Goal: Task Accomplishment & Management: Complete application form

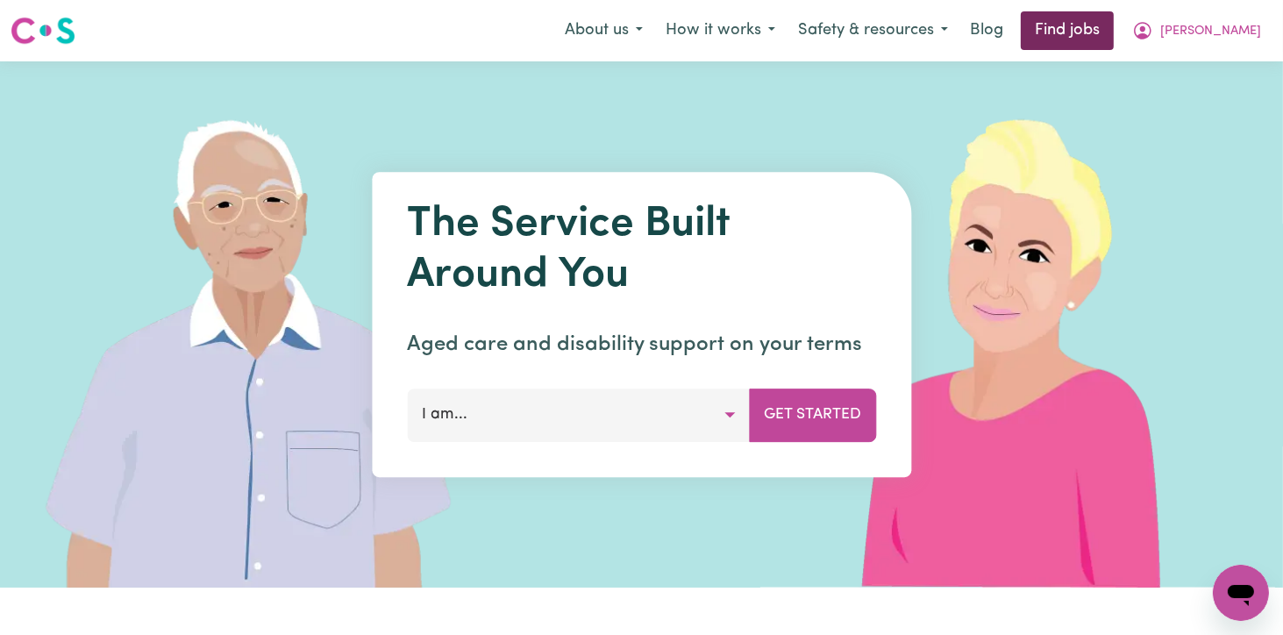
click at [1114, 32] on link "Find jobs" at bounding box center [1067, 30] width 93 height 39
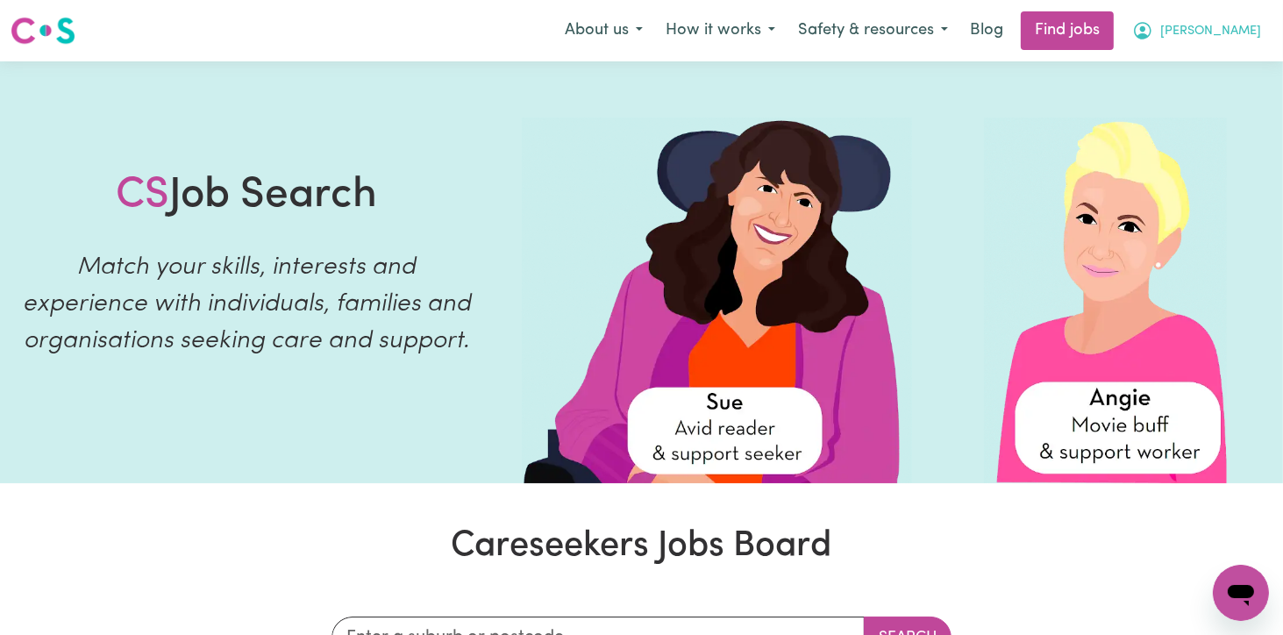
click at [1260, 35] on button "[PERSON_NAME]" at bounding box center [1197, 30] width 152 height 37
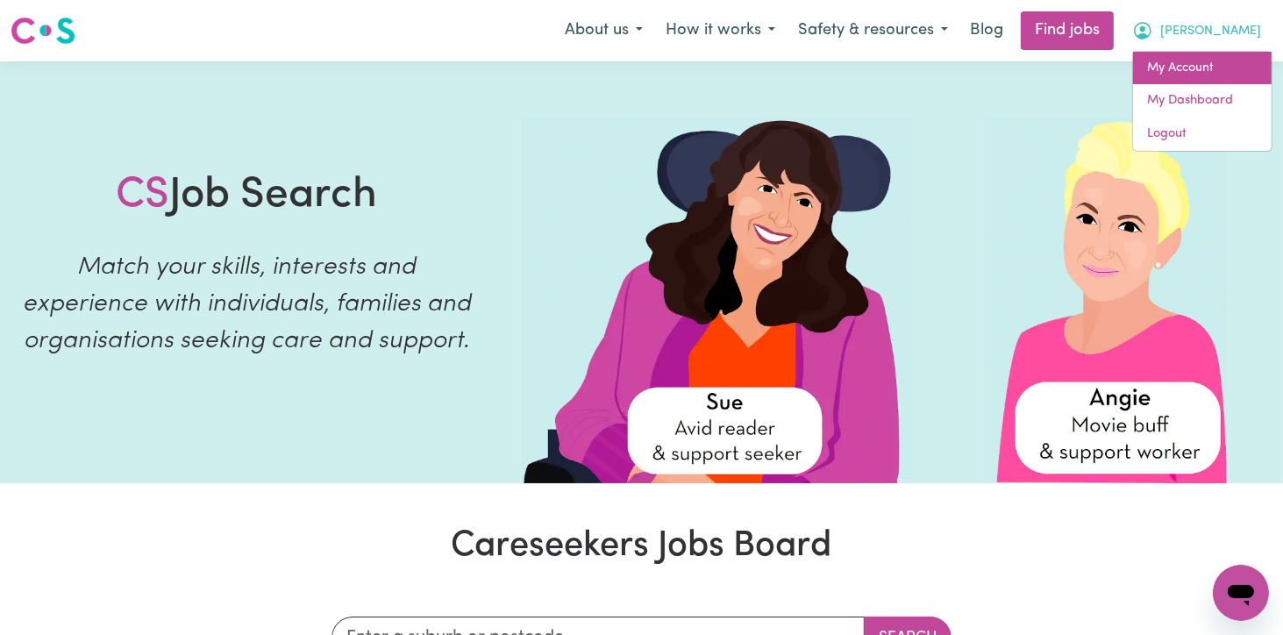
click at [1193, 71] on link "My Account" at bounding box center [1202, 68] width 139 height 33
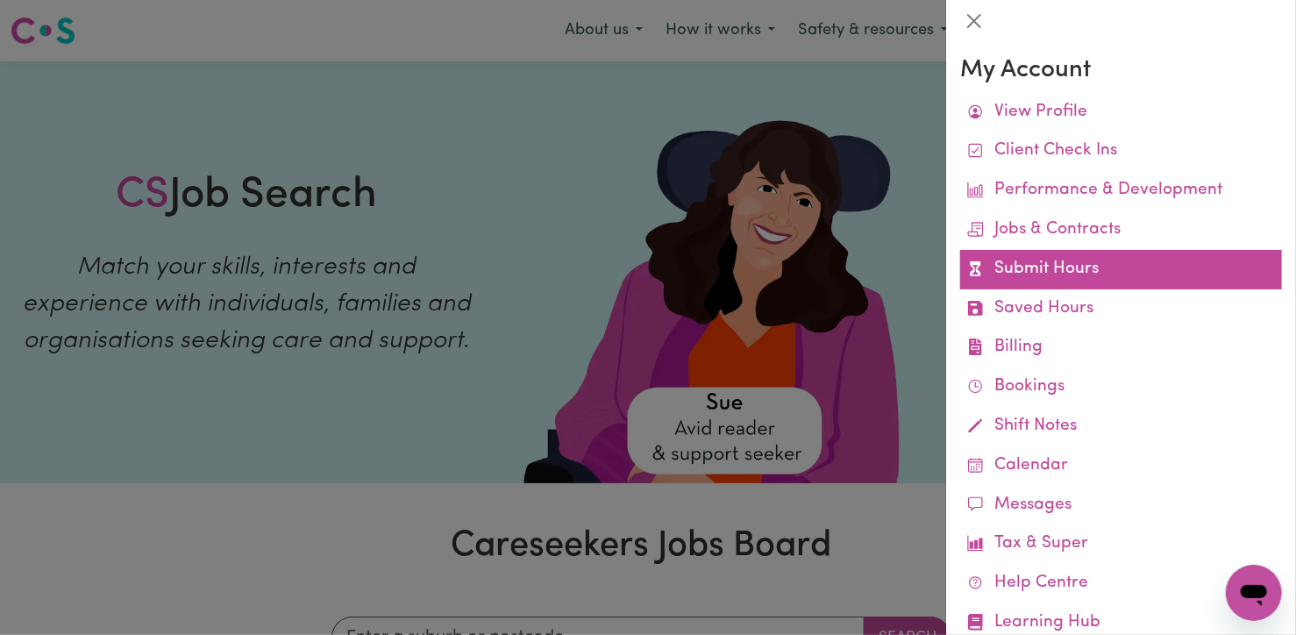
click at [1041, 271] on link "Submit Hours" at bounding box center [1121, 269] width 322 height 39
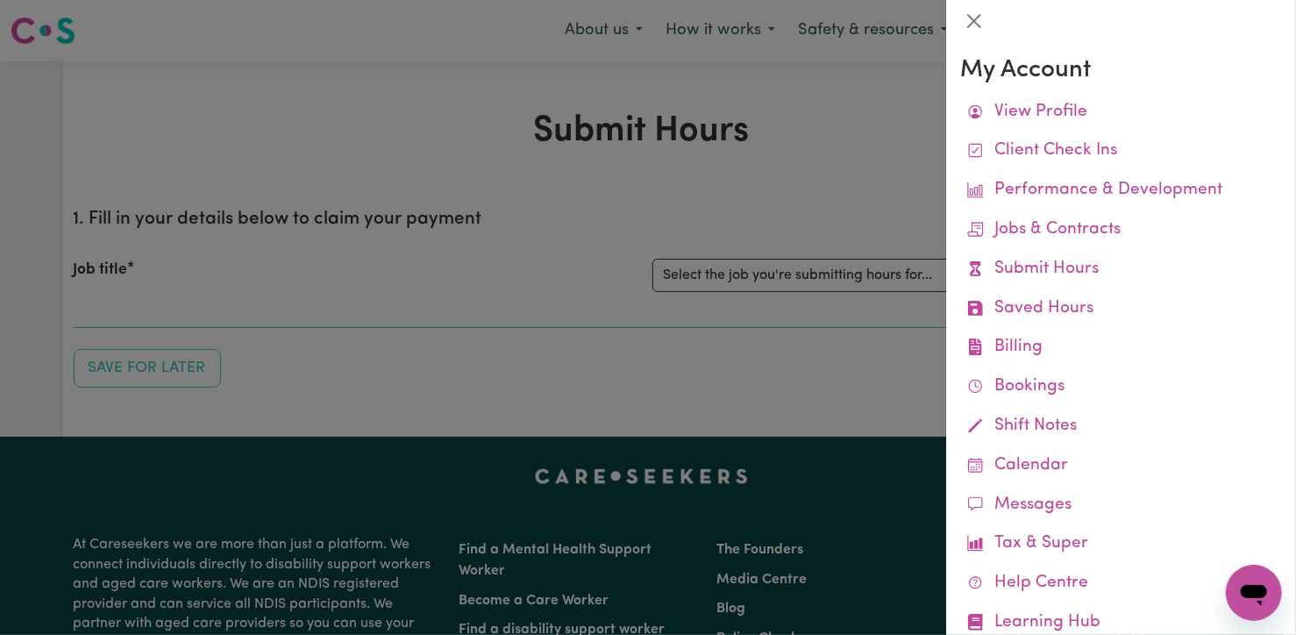
click at [597, 184] on div at bounding box center [648, 317] width 1296 height 635
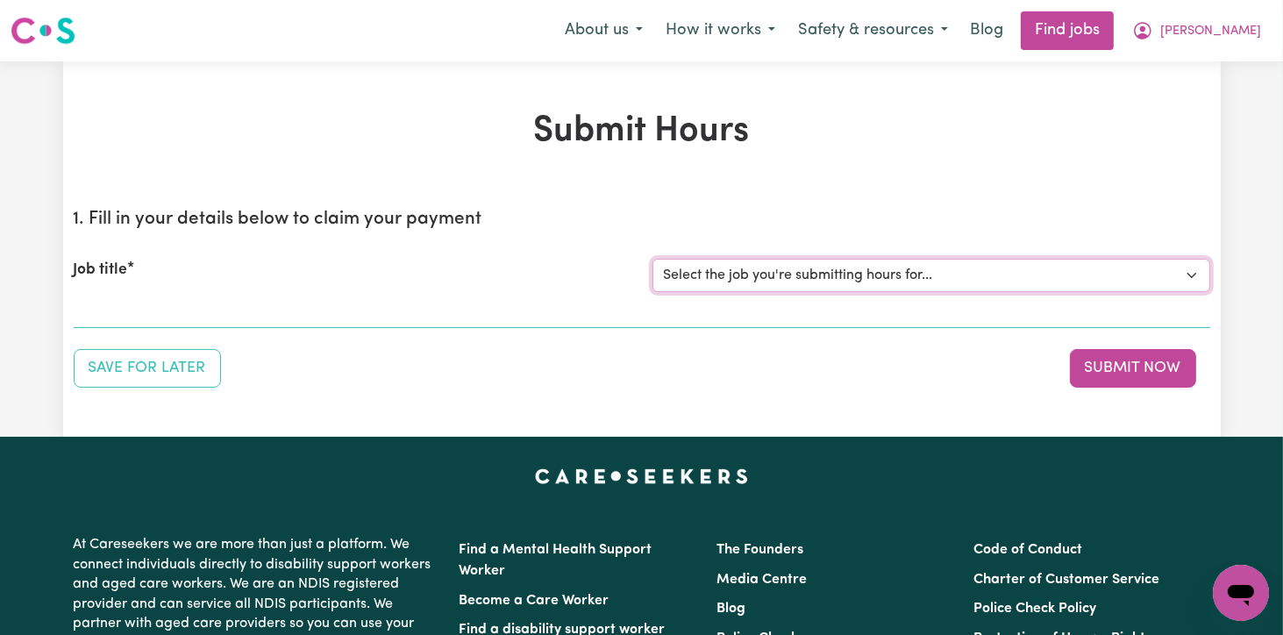
click at [1189, 268] on select "Select the job you're submitting hours for... [[PERSON_NAME]] Support Worker Fo…" at bounding box center [932, 275] width 558 height 33
select select "12237"
click at [653, 259] on select "Select the job you're submitting hours for... [[PERSON_NAME]] Support Worker Fo…" at bounding box center [932, 275] width 558 height 33
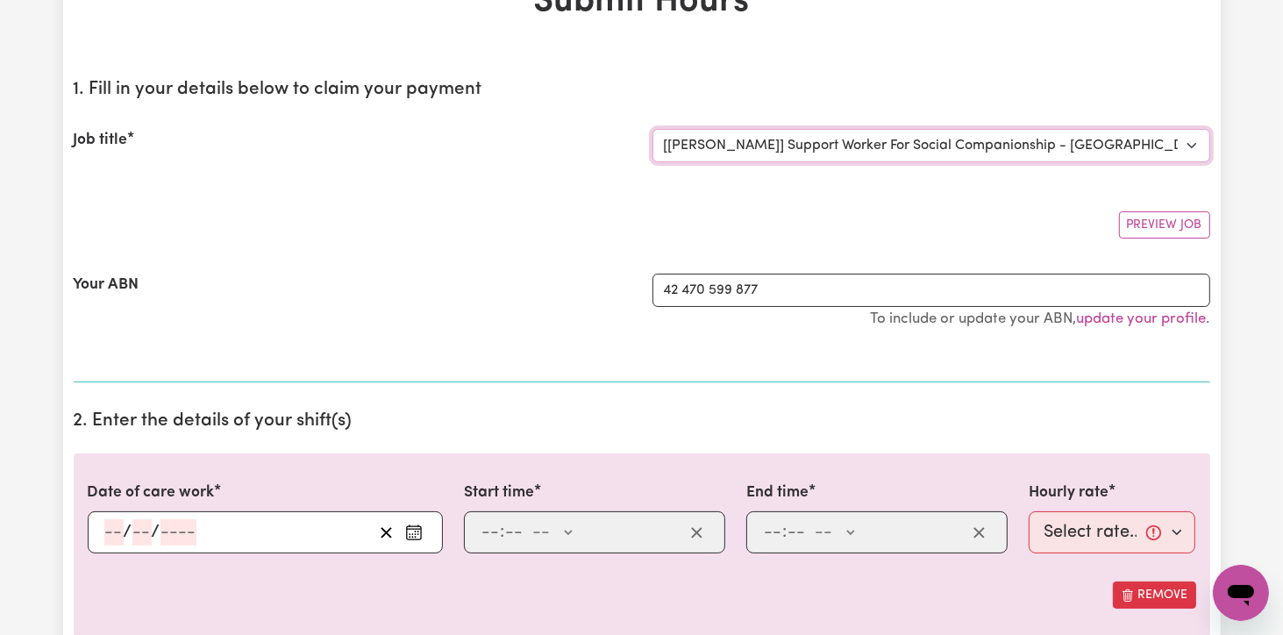
scroll to position [175, 0]
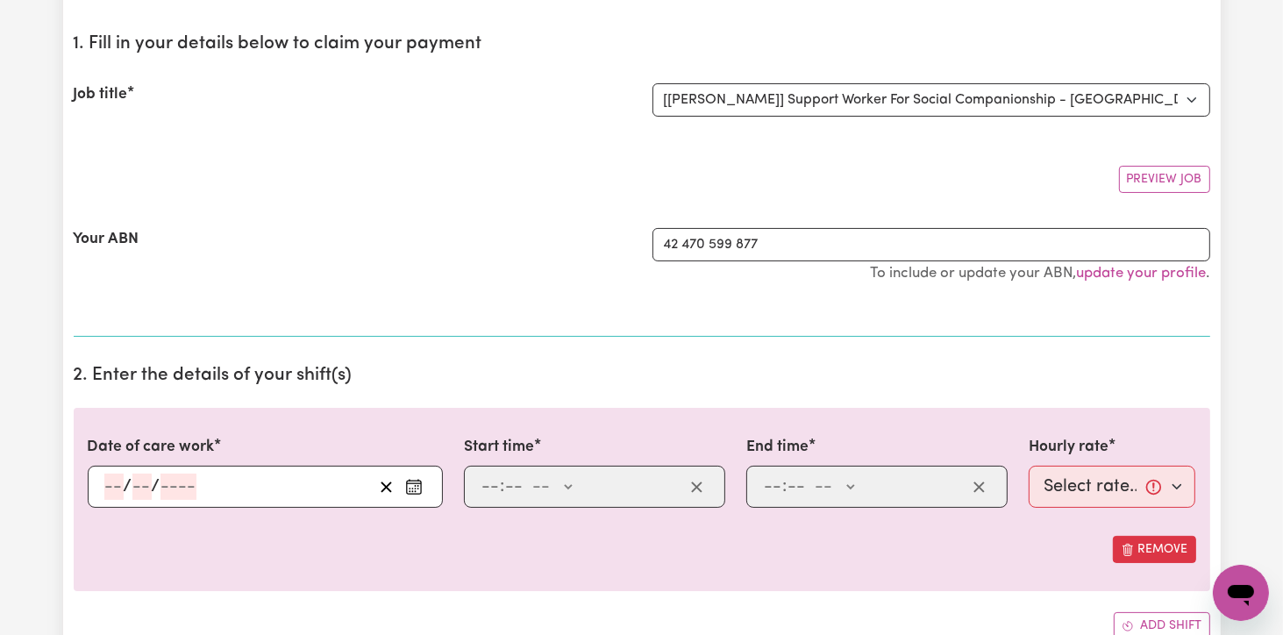
click at [417, 496] on button "Enter the date of care work" at bounding box center [414, 487] width 28 height 26
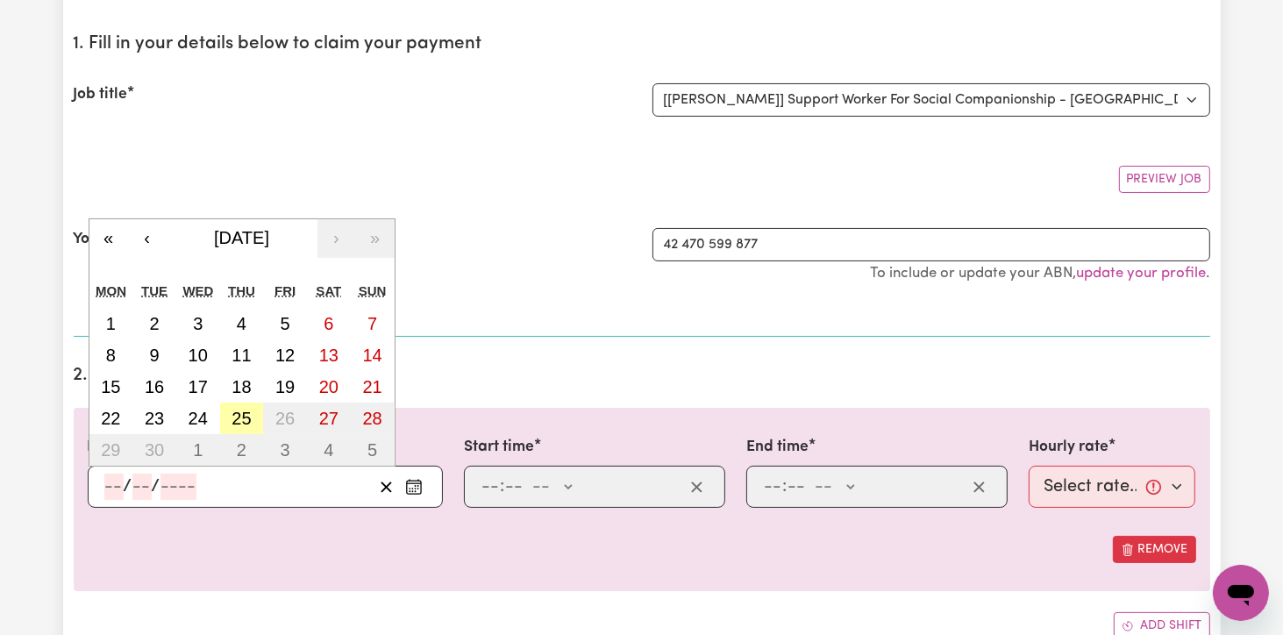
click at [230, 417] on button "25" at bounding box center [242, 419] width 44 height 32
type input "[DATE]"
type input "25"
type input "9"
type input "2025"
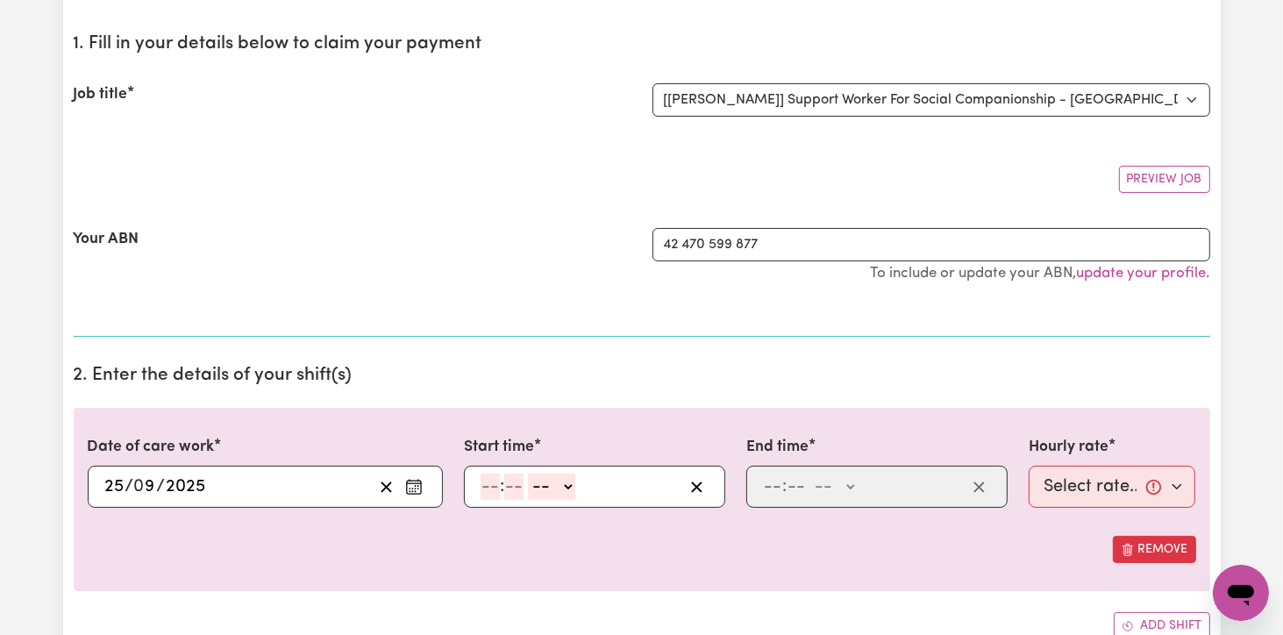
click at [494, 481] on input "number" at bounding box center [490, 487] width 19 height 26
type input "9"
type input "0"
click at [495, 461] on div "Start time 9 : 0 0 -- AM PM" at bounding box center [594, 472] width 261 height 72
click at [565, 484] on select "-- AM PM" at bounding box center [548, 487] width 47 height 26
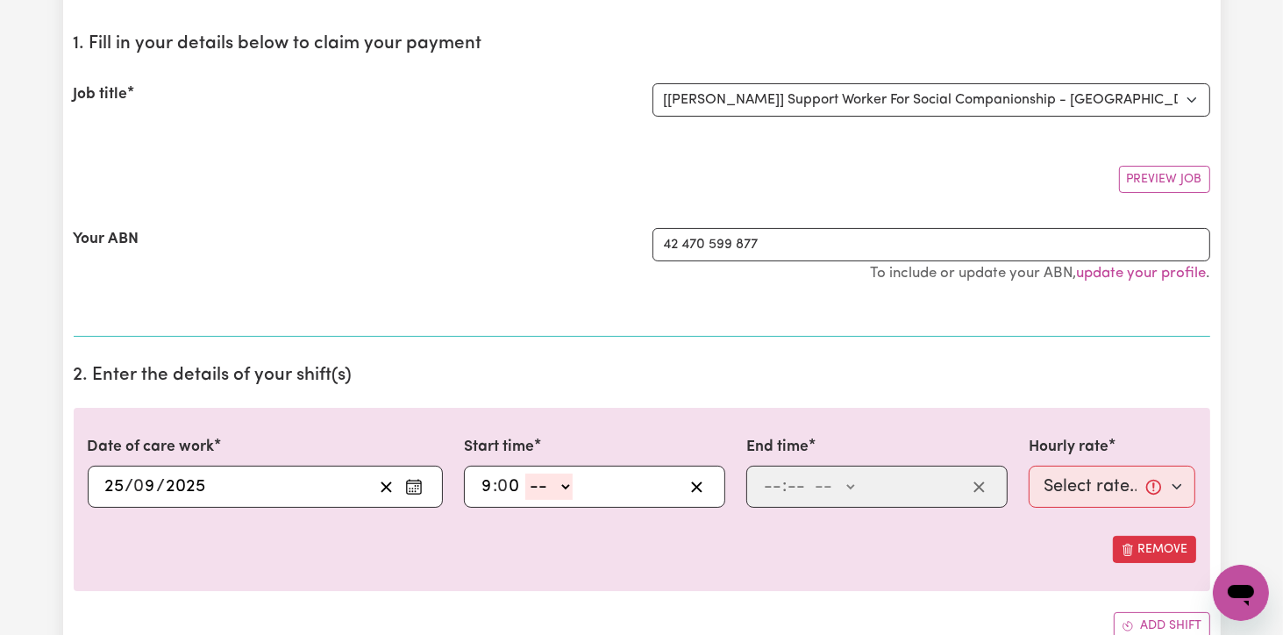
select select "am"
click at [525, 474] on select "-- AM PM" at bounding box center [548, 487] width 47 height 26
type input "09:00"
click at [772, 482] on input "number" at bounding box center [772, 487] width 19 height 26
type input "12"
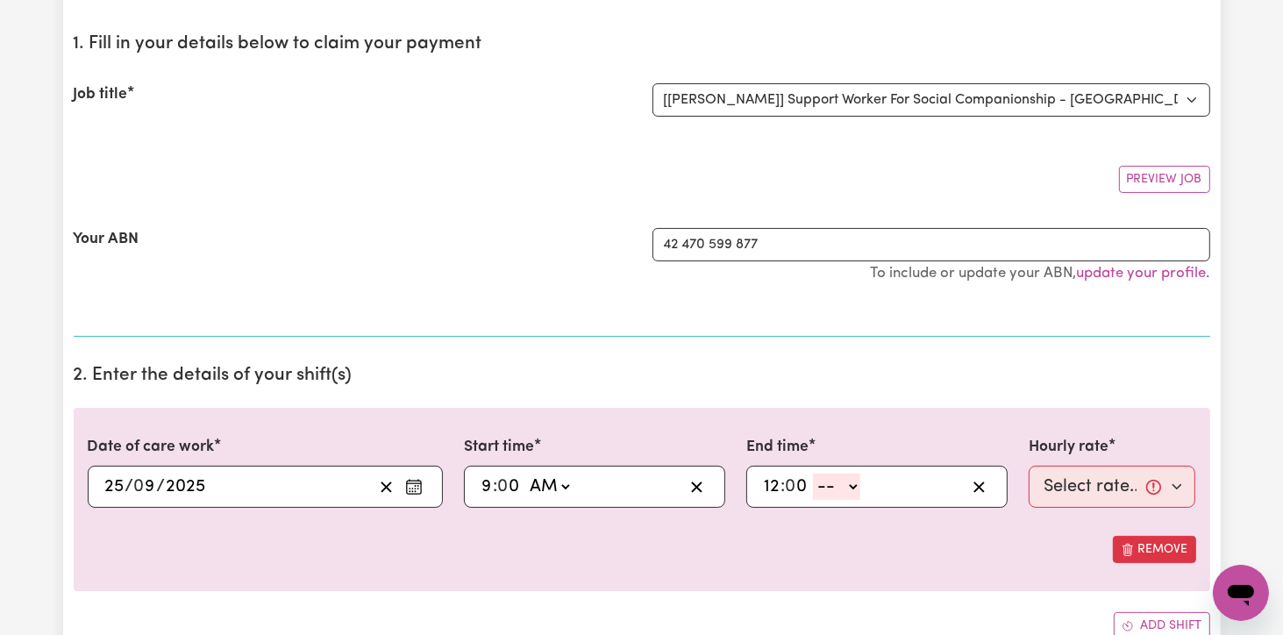
type input "0"
click at [849, 482] on select "-- AM PM" at bounding box center [836, 487] width 47 height 26
select select "pm"
click at [813, 474] on select "-- AM PM" at bounding box center [836, 487] width 47 height 26
type input "12:00"
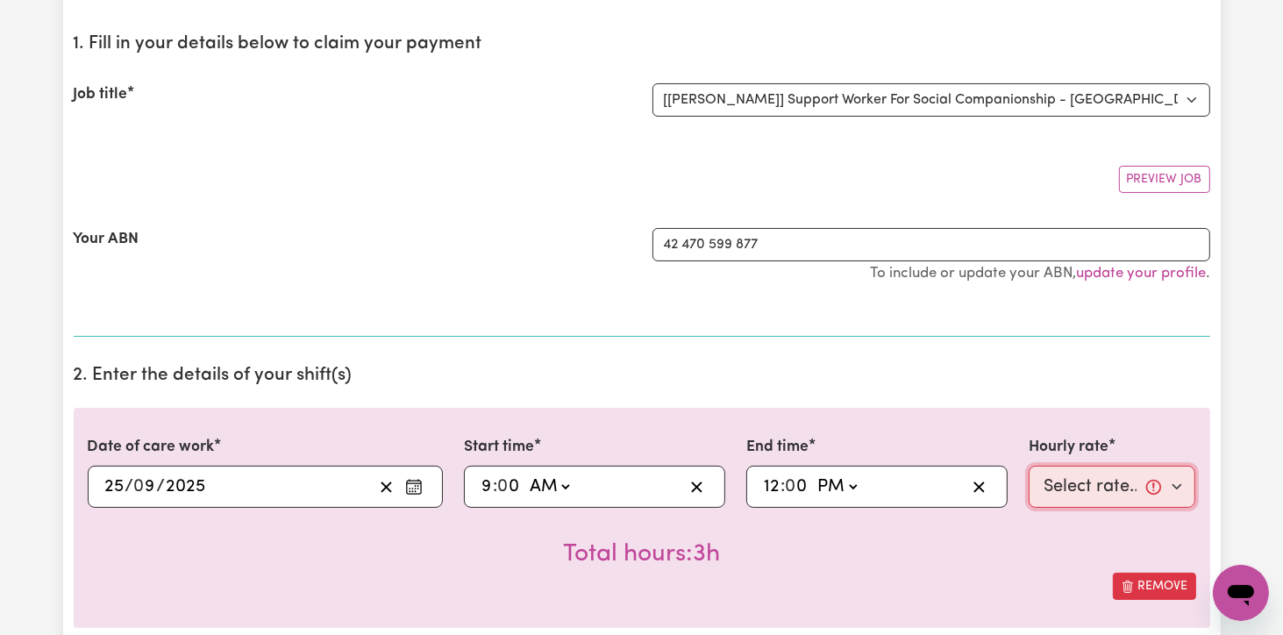
click at [1179, 479] on select "Select rate... $82.49 (Weekday)" at bounding box center [1113, 487] width 168 height 42
select select "82.49-Weekday"
click at [1029, 466] on select "Select rate... $82.49 (Weekday)" at bounding box center [1113, 487] width 168 height 42
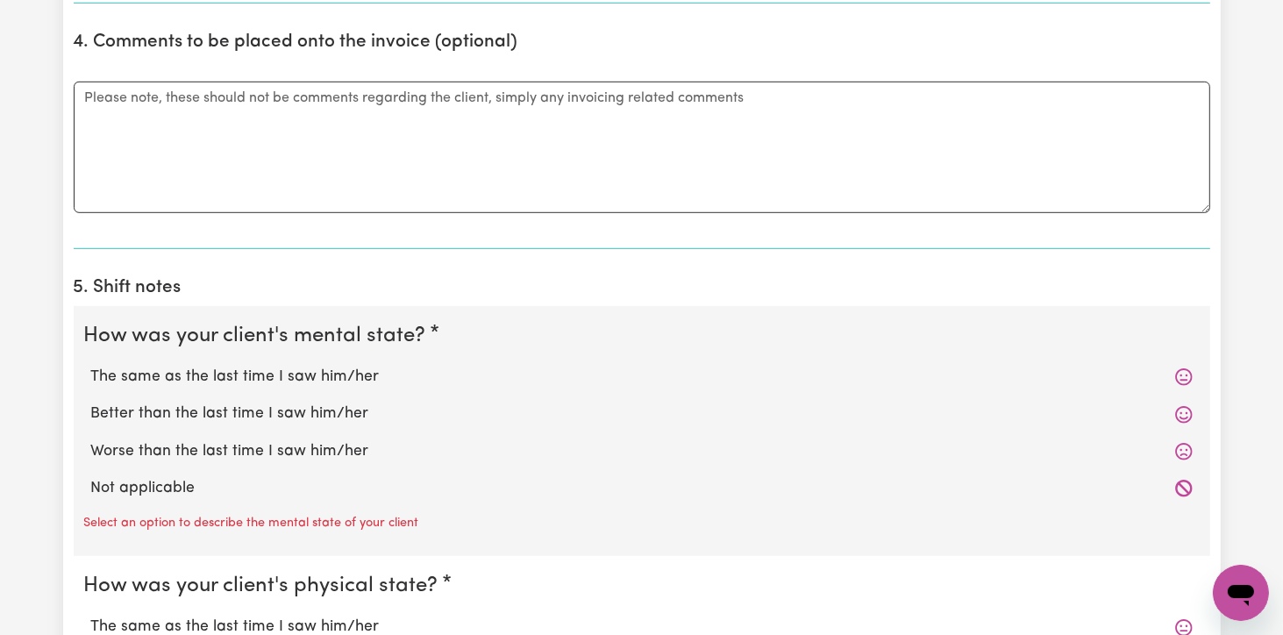
scroll to position [1052, 0]
click at [246, 373] on label "The same as the last time I saw him/her" at bounding box center [642, 375] width 1102 height 23
click at [91, 364] on input "The same as the last time I saw him/her" at bounding box center [90, 363] width 1 height 1
radio input "true"
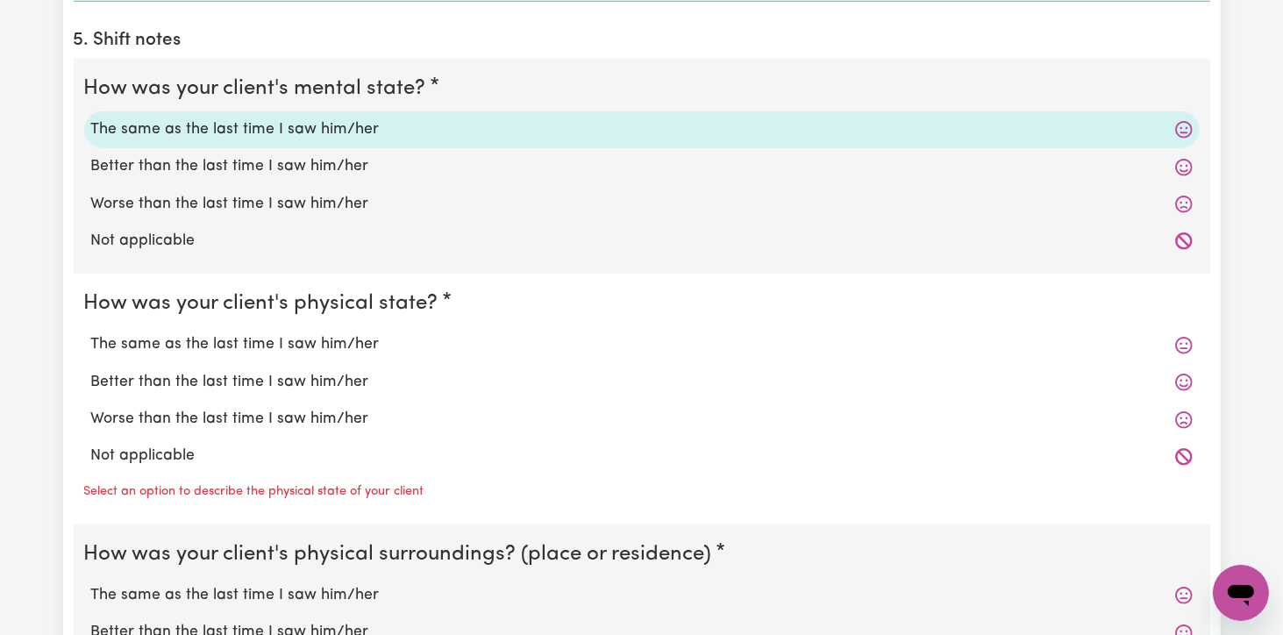
scroll to position [1316, 0]
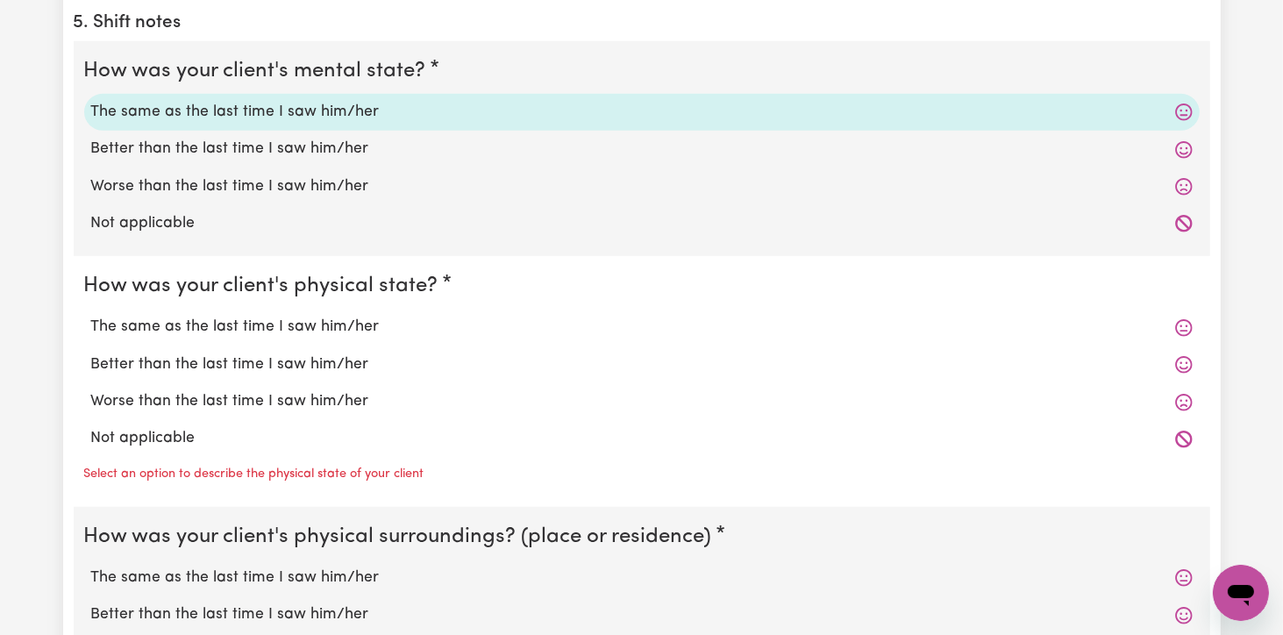
click at [239, 331] on label "The same as the last time I saw him/her" at bounding box center [642, 327] width 1102 height 23
click at [91, 316] on input "The same as the last time I saw him/her" at bounding box center [90, 315] width 1 height 1
radio input "true"
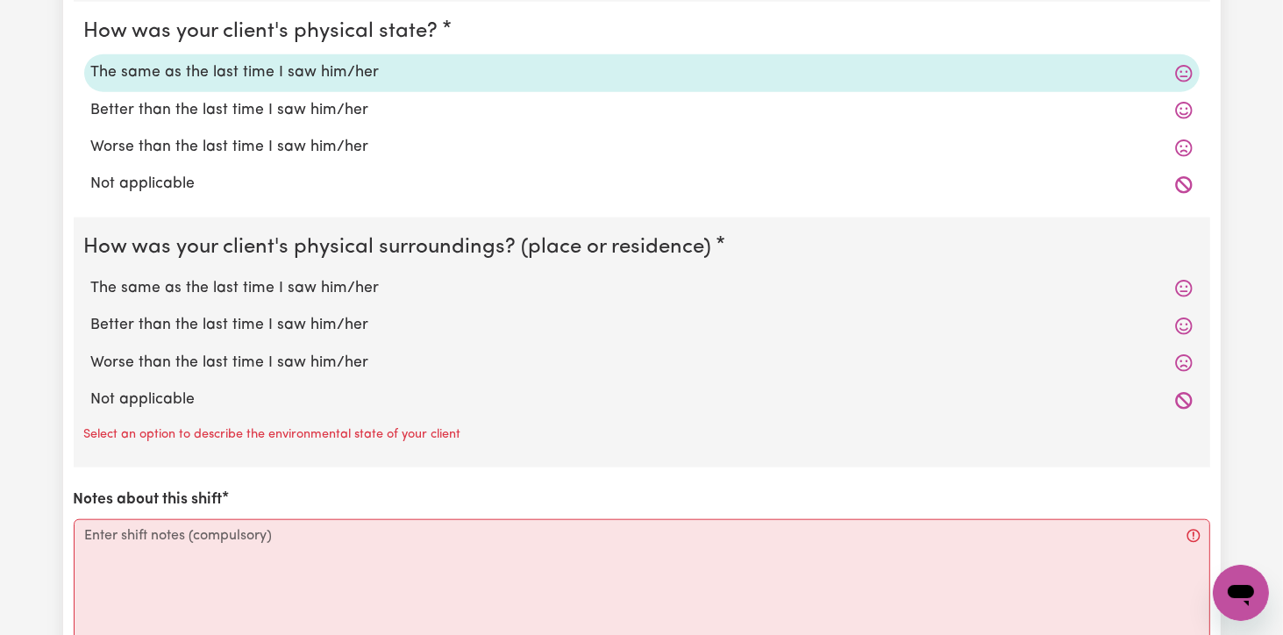
scroll to position [1579, 0]
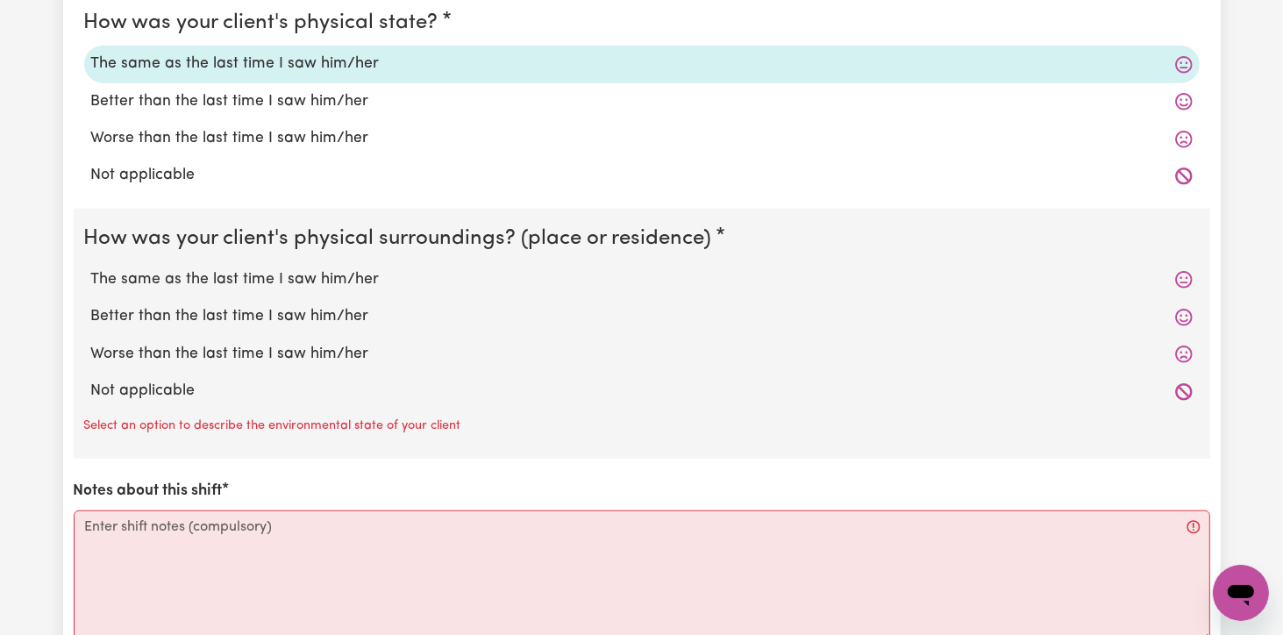
click at [260, 270] on label "The same as the last time I saw him/her" at bounding box center [642, 279] width 1102 height 23
click at [91, 268] on input "The same as the last time I saw him/her" at bounding box center [90, 268] width 1 height 1
radio input "true"
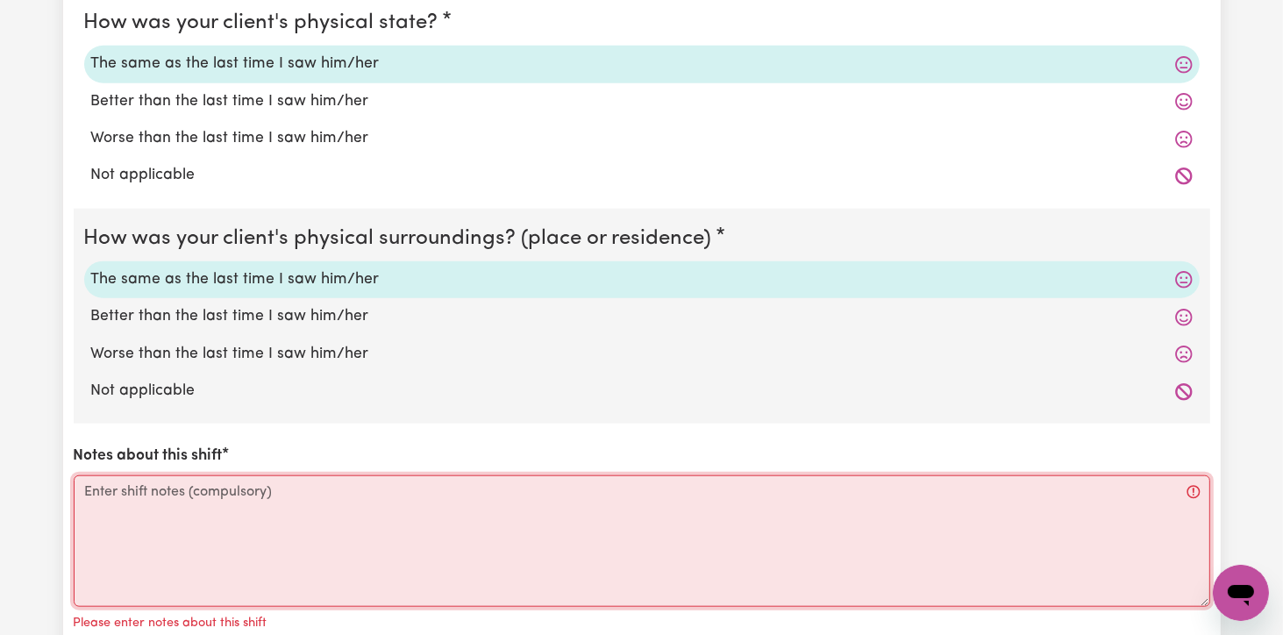
click at [126, 496] on textarea "Notes about this shift" at bounding box center [642, 541] width 1137 height 132
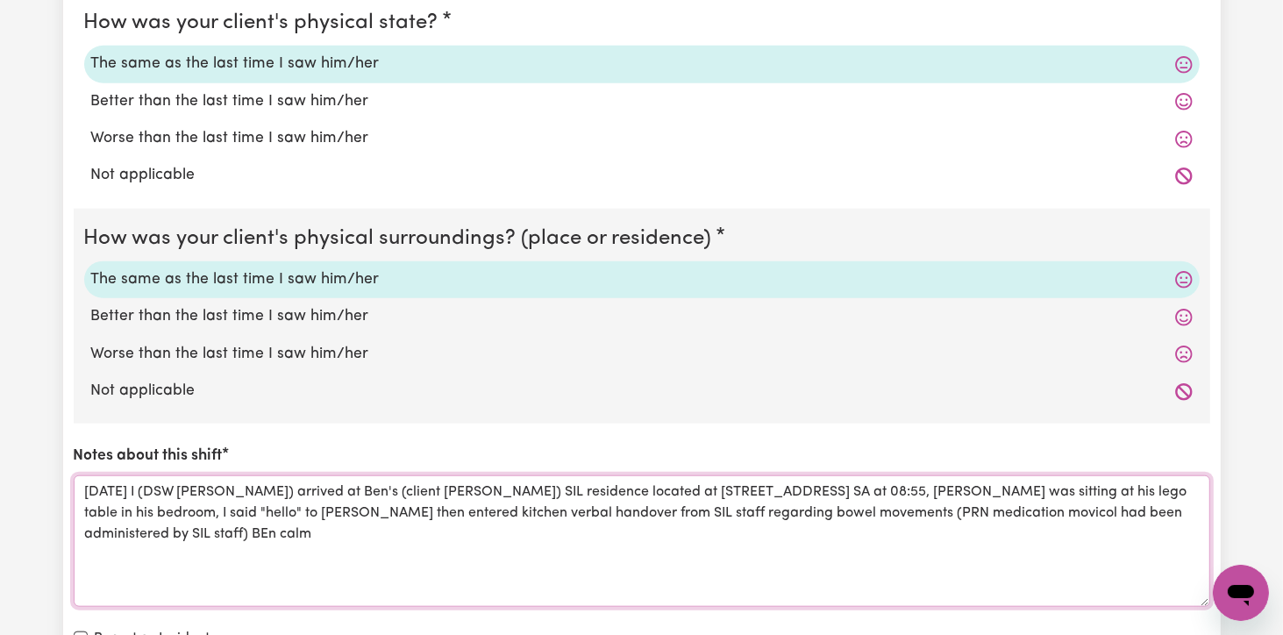
click at [265, 532] on textarea "[DATE] I (DSW [PERSON_NAME]) arrived at Ben's (client [PERSON_NAME]) SIL reside…" at bounding box center [642, 541] width 1137 height 132
click at [334, 528] on textarea "[DATE] I (DSW [PERSON_NAME]) arrived at Ben's (client [PERSON_NAME]) SIL reside…" at bounding box center [642, 541] width 1137 height 132
click at [767, 531] on textarea "[DATE] I (DSW [PERSON_NAME]) arrived at Ben's (client [PERSON_NAME]) SIL reside…" at bounding box center [642, 541] width 1137 height 132
click at [803, 528] on textarea "[DATE] I (DSW [PERSON_NAME]) arrived at Ben's (client [PERSON_NAME]) SIL reside…" at bounding box center [642, 541] width 1137 height 132
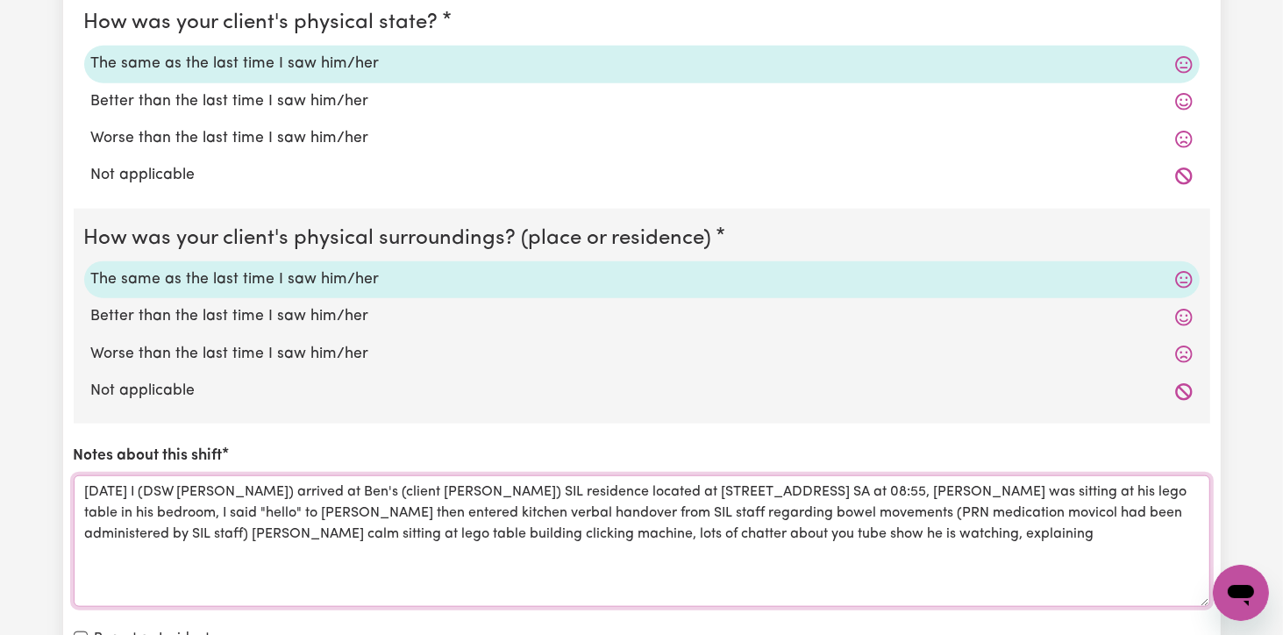
click at [803, 541] on textarea "[DATE] I (DSW [PERSON_NAME]) arrived at Ben's (client [PERSON_NAME]) SIL reside…" at bounding box center [642, 541] width 1137 height 132
click at [1012, 531] on textarea "[DATE] I (DSW [PERSON_NAME]) arrived at Ben's (client [PERSON_NAME]) SIL reside…" at bounding box center [642, 541] width 1137 height 132
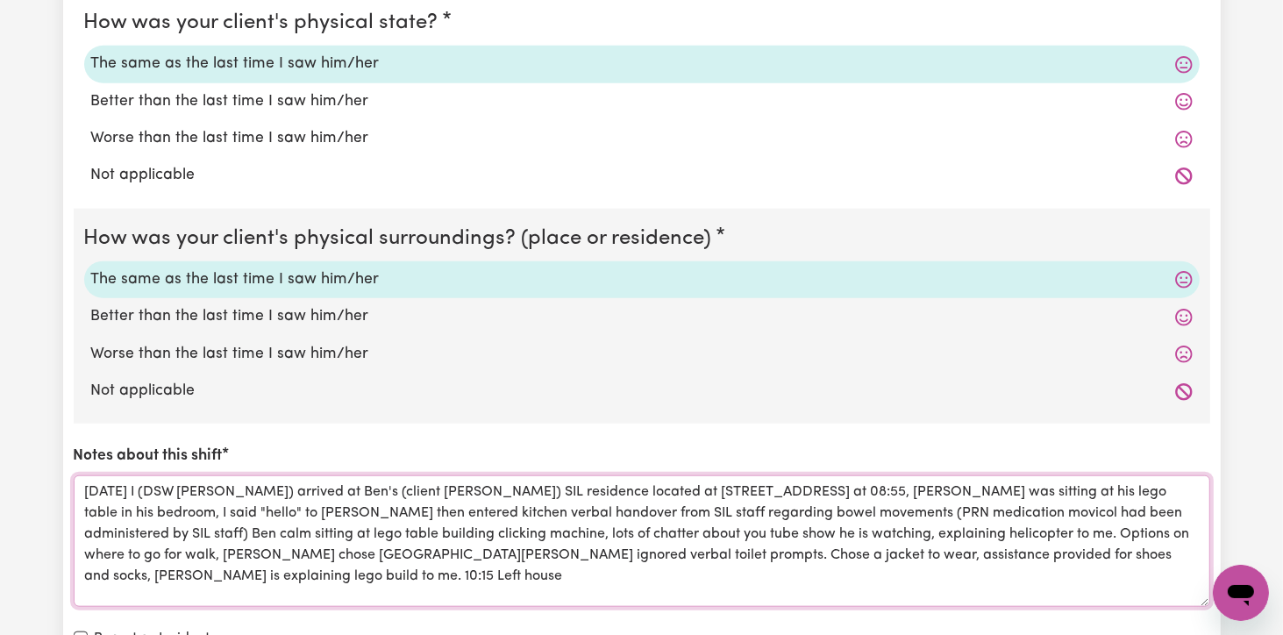
click at [163, 576] on textarea "[DATE] I (DSW [PERSON_NAME]) arrived at Ben's (client [PERSON_NAME]) SIL reside…" at bounding box center [642, 541] width 1137 height 132
click at [301, 572] on textarea "[DATE] I (DSW [PERSON_NAME]) arrived at Ben's (client [PERSON_NAME]) SIL reside…" at bounding box center [642, 541] width 1137 height 132
click at [160, 574] on textarea "[DATE] I (DSW [PERSON_NAME]) arrived at Ben's (client [PERSON_NAME]) SIL reside…" at bounding box center [642, 541] width 1137 height 132
click at [503, 574] on textarea "[DATE] I (DSW [PERSON_NAME]) arrived at Ben's (client [PERSON_NAME]) SIL reside…" at bounding box center [642, 541] width 1137 height 132
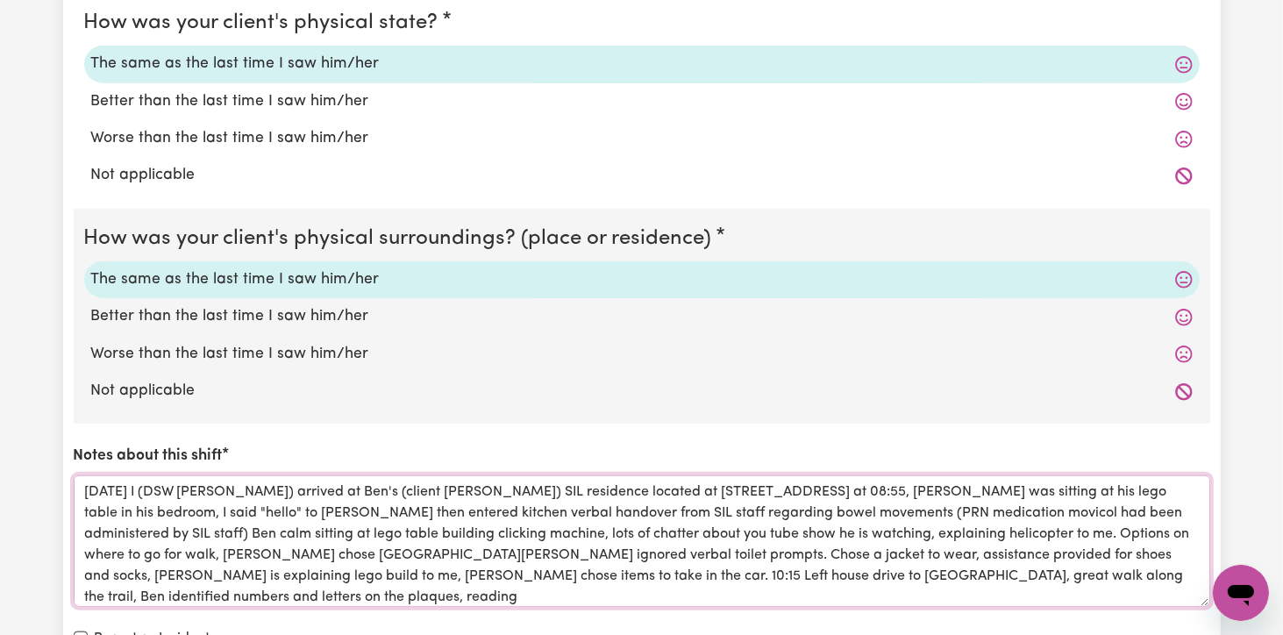
click at [503, 574] on textarea "[DATE] I (DSW [PERSON_NAME]) arrived at Ben's (client [PERSON_NAME]) SIL reside…" at bounding box center [642, 541] width 1137 height 132
click at [1190, 576] on textarea "[DATE] I (DSW [PERSON_NAME]) arrived at Ben's (client [PERSON_NAME]) SIL reside…" at bounding box center [642, 541] width 1137 height 132
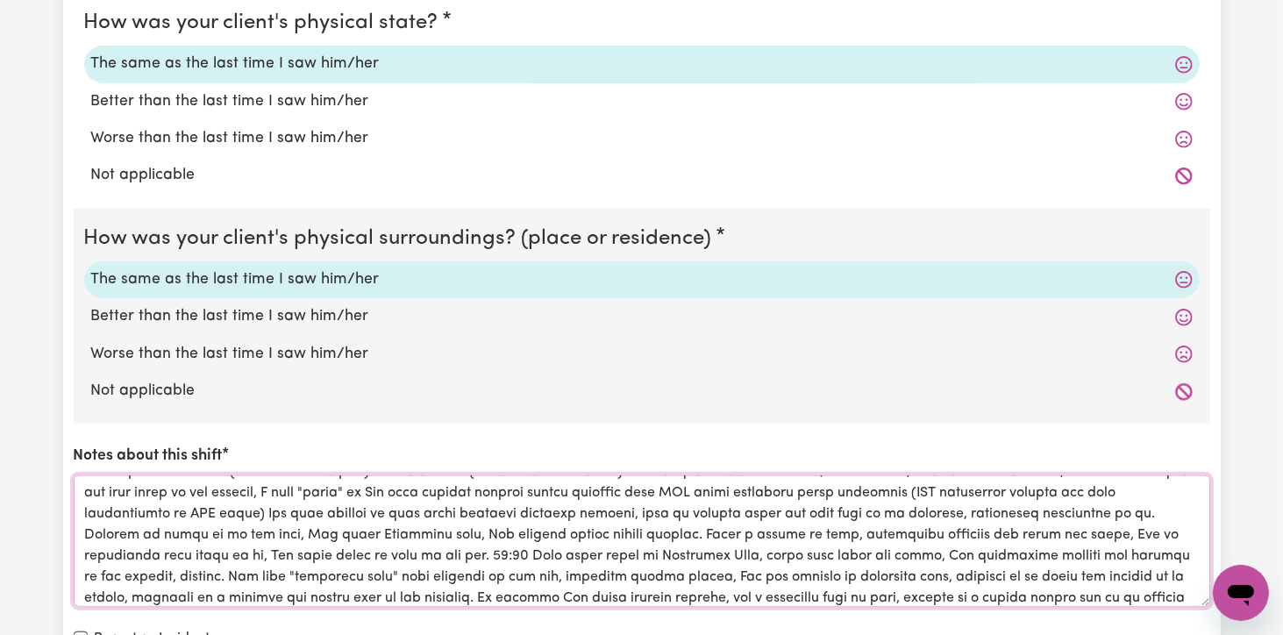
scroll to position [41, 0]
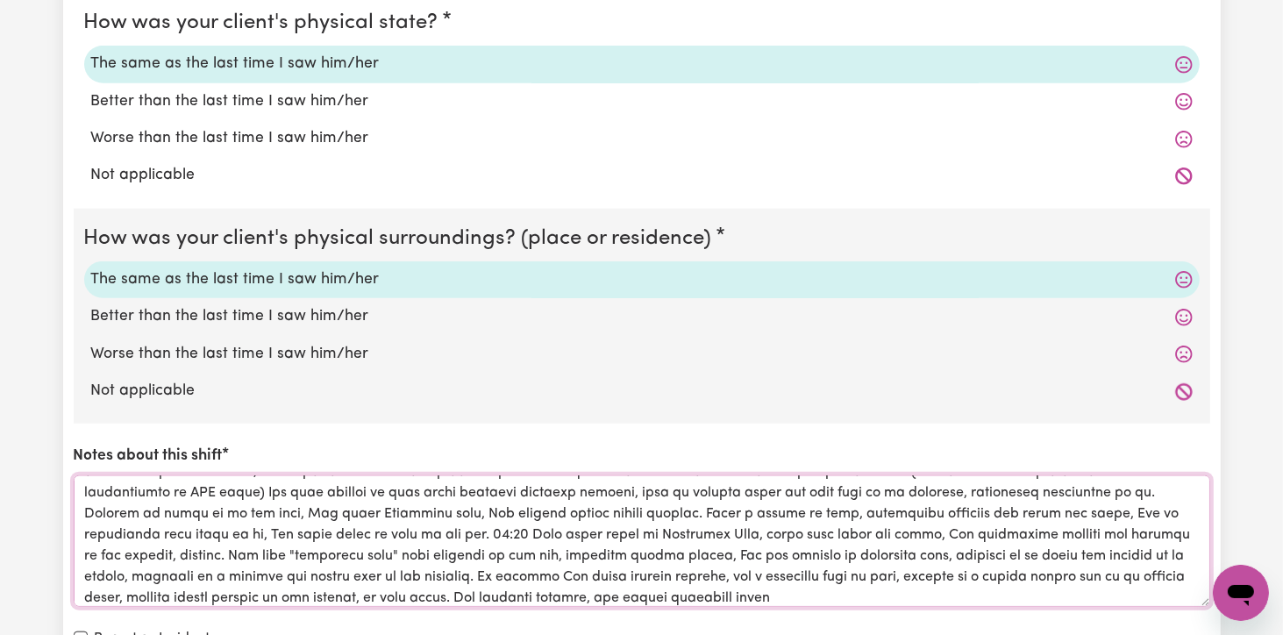
click at [726, 594] on textarea "Notes about this shift" at bounding box center [642, 541] width 1137 height 132
click at [796, 588] on textarea "Notes about this shift" at bounding box center [642, 541] width 1137 height 132
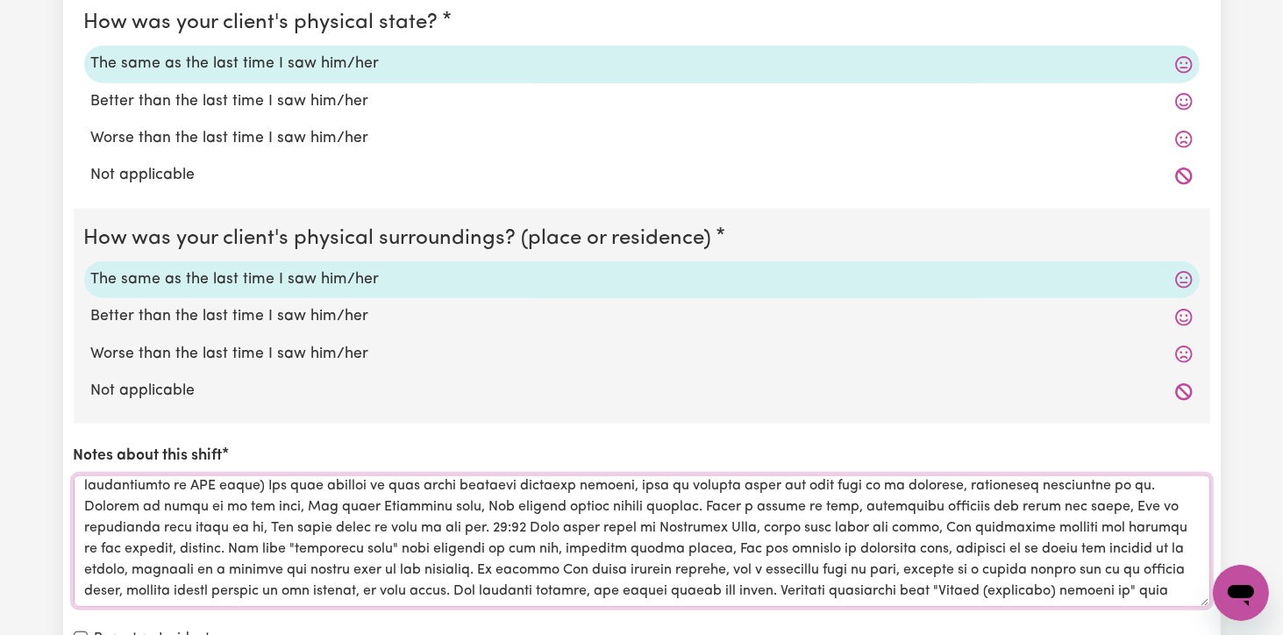
scroll to position [62, 0]
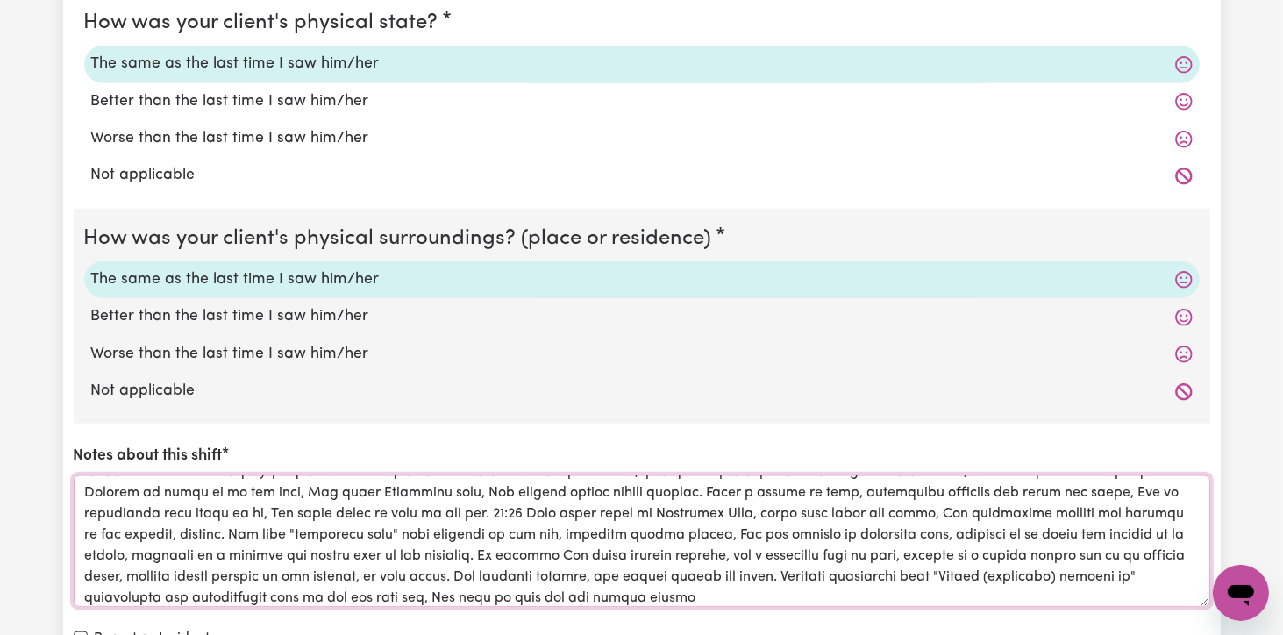
click at [582, 595] on textarea "Notes about this shift" at bounding box center [642, 541] width 1137 height 132
click at [615, 592] on textarea "Notes about this shift" at bounding box center [642, 541] width 1137 height 132
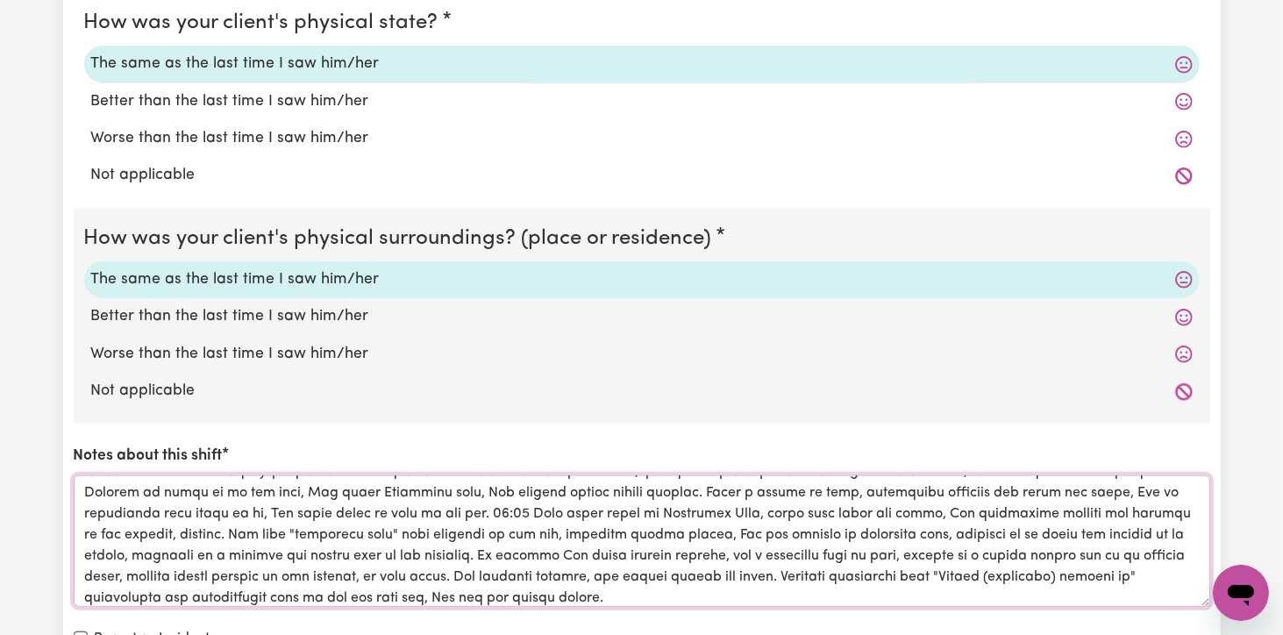
click at [623, 590] on textarea "Notes about this shift" at bounding box center [642, 541] width 1137 height 132
click at [620, 596] on textarea "Notes about this shift" at bounding box center [642, 541] width 1137 height 132
click at [874, 599] on textarea "Notes about this shift" at bounding box center [642, 541] width 1137 height 132
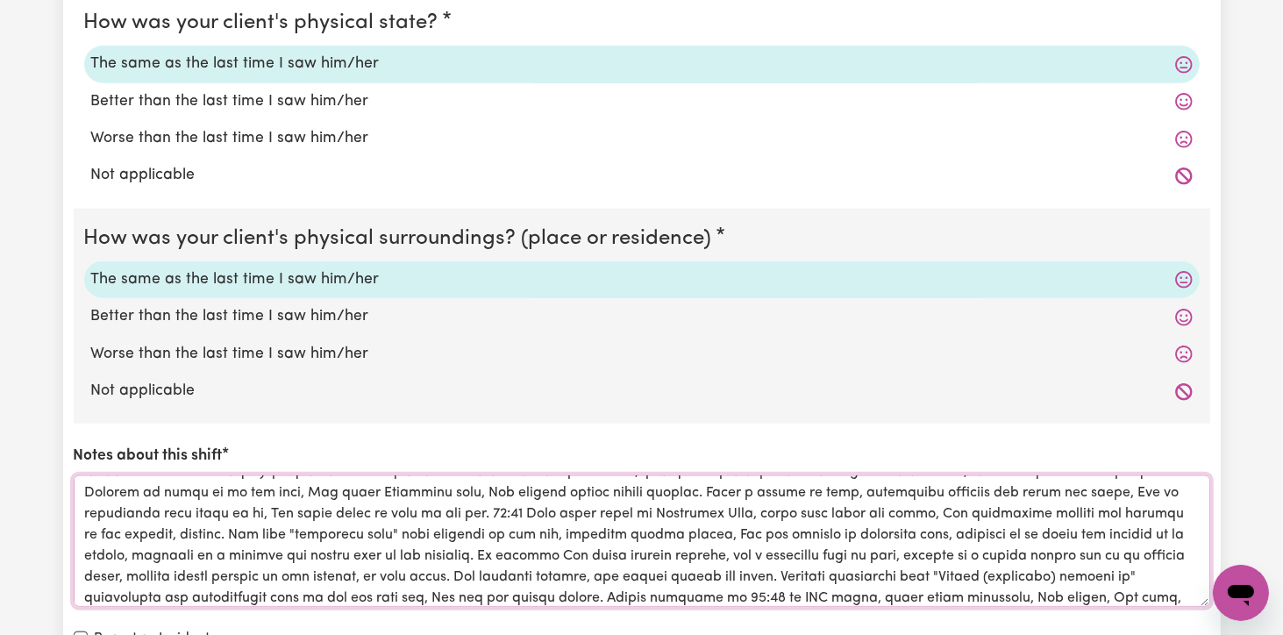
scroll to position [83, 0]
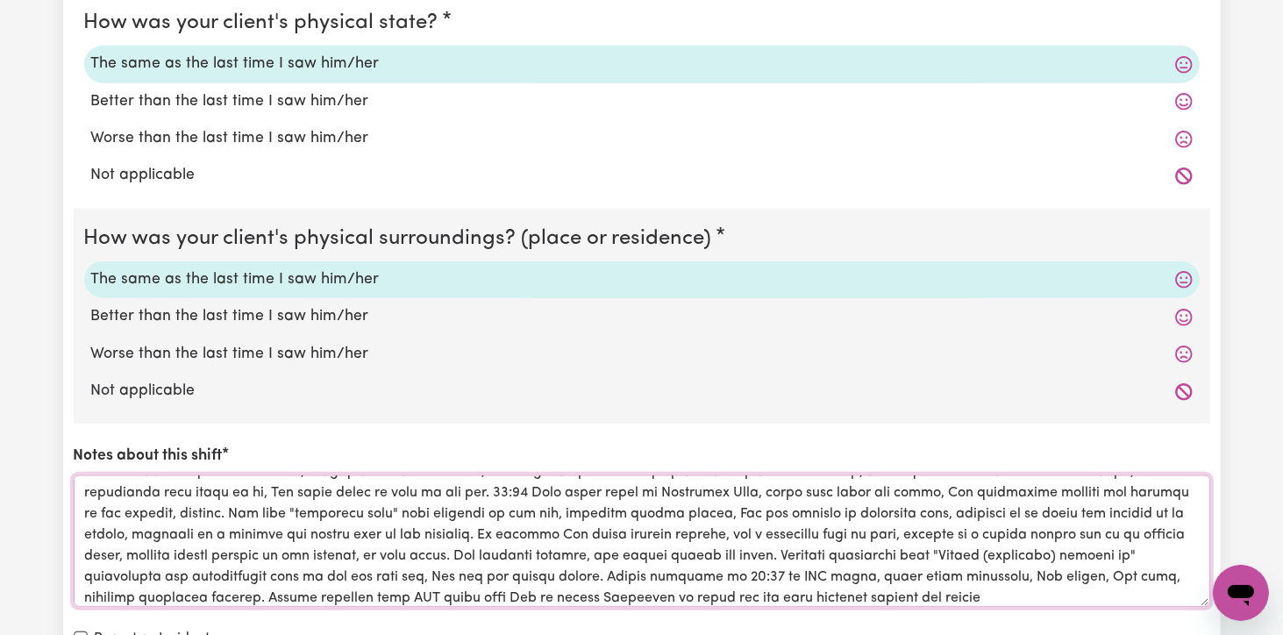
click at [872, 600] on textarea "Notes about this shift" at bounding box center [642, 541] width 1137 height 132
click at [467, 595] on textarea "Notes about this shift" at bounding box center [642, 541] width 1137 height 132
click at [429, 597] on textarea "Notes about this shift" at bounding box center [642, 541] width 1137 height 132
click at [598, 590] on textarea "Notes about this shift" at bounding box center [642, 541] width 1137 height 132
click at [667, 595] on textarea "Notes about this shift" at bounding box center [642, 541] width 1137 height 132
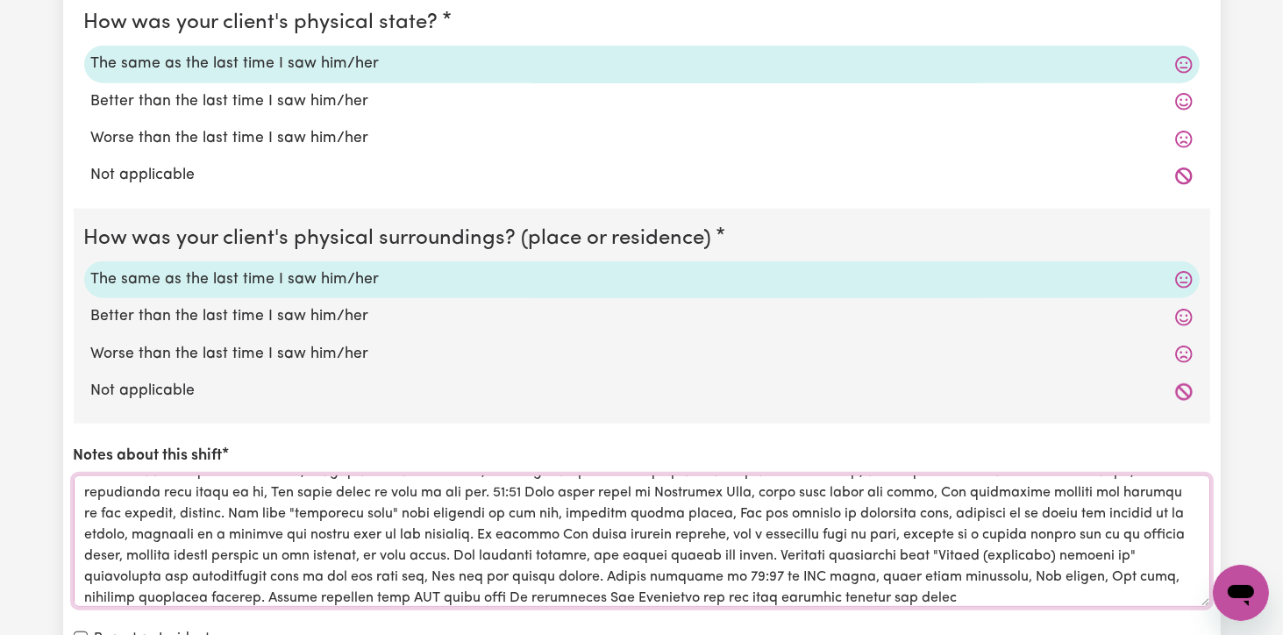
click at [881, 592] on textarea "Notes about this shift" at bounding box center [642, 541] width 1137 height 132
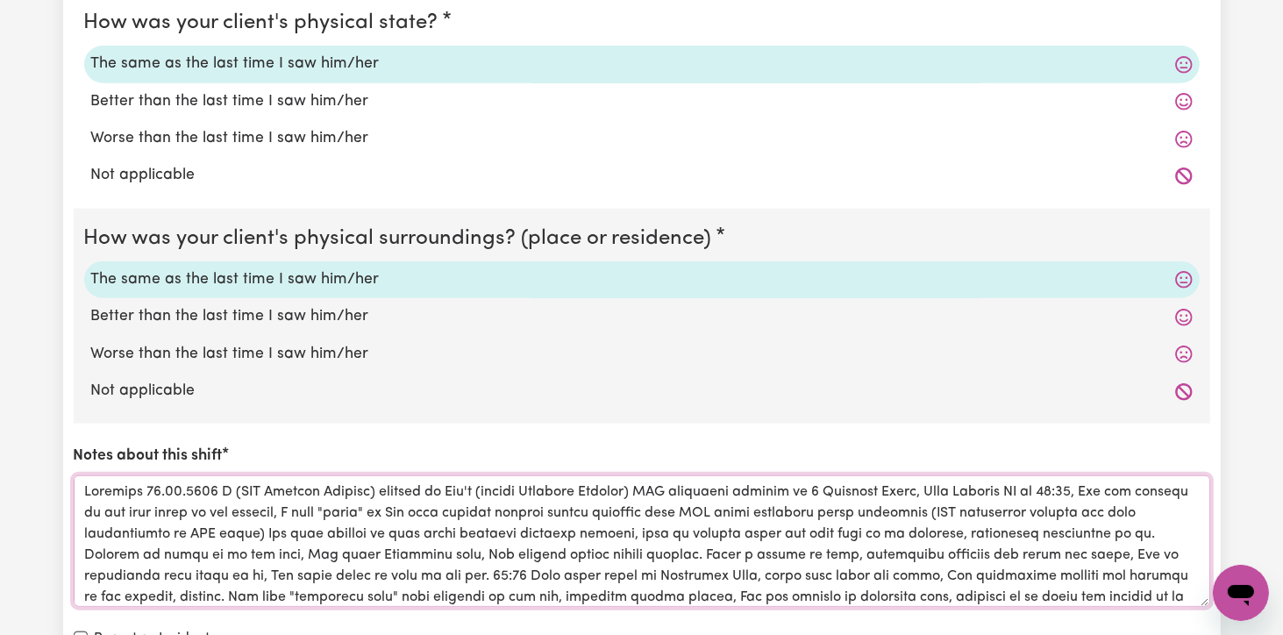
scroll to position [88, 0]
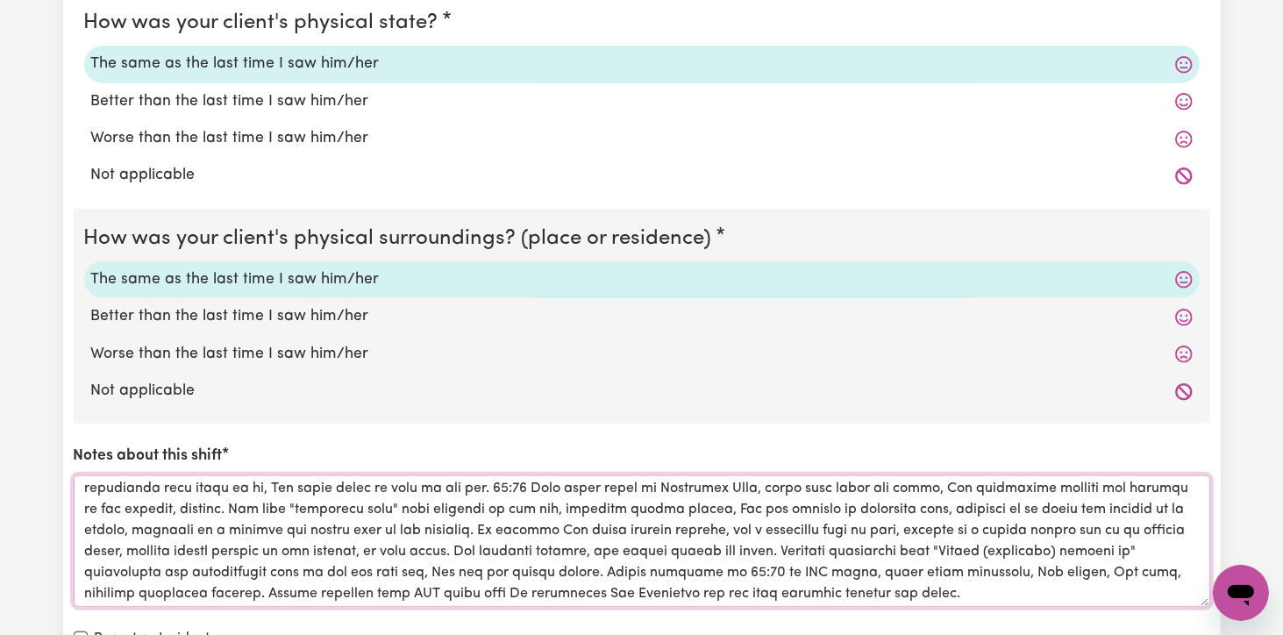
click at [316, 567] on textarea "Notes about this shift" at bounding box center [642, 541] width 1137 height 132
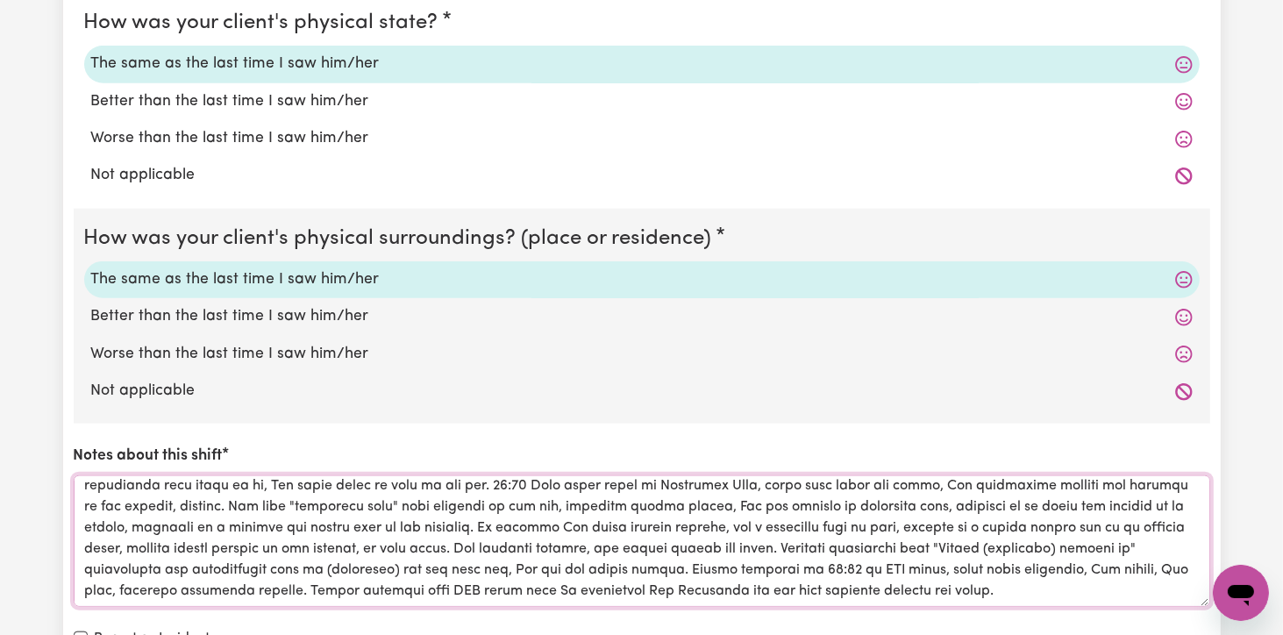
click at [981, 585] on textarea "Notes about this shift" at bounding box center [642, 541] width 1137 height 132
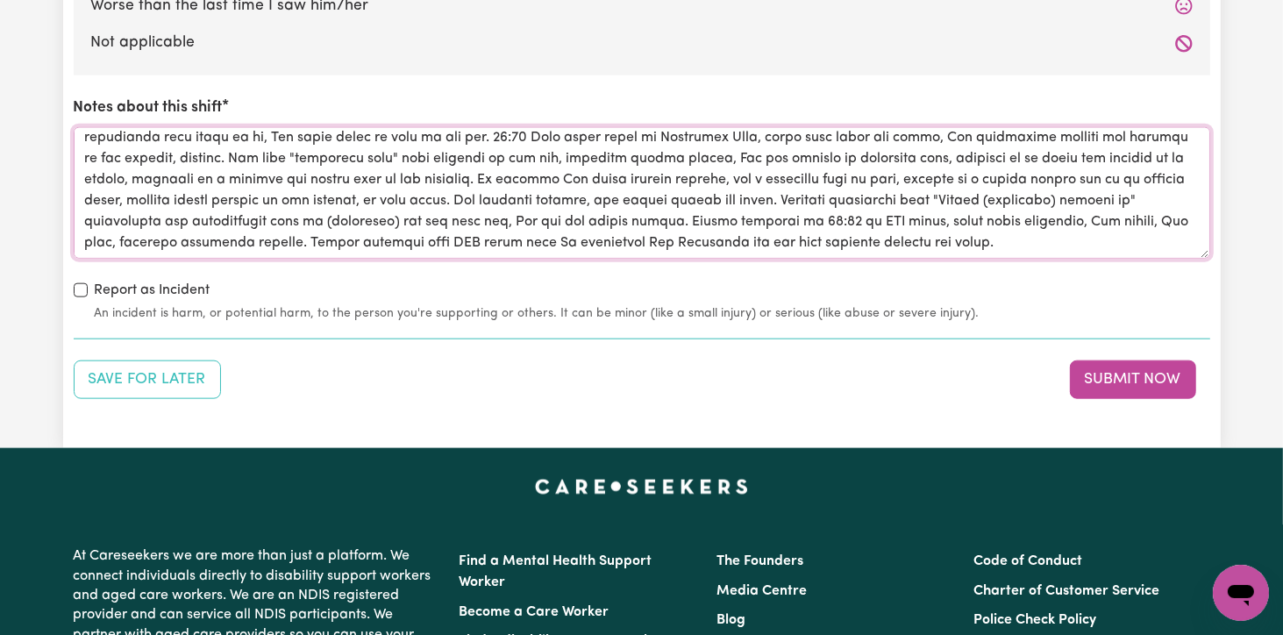
scroll to position [1930, 0]
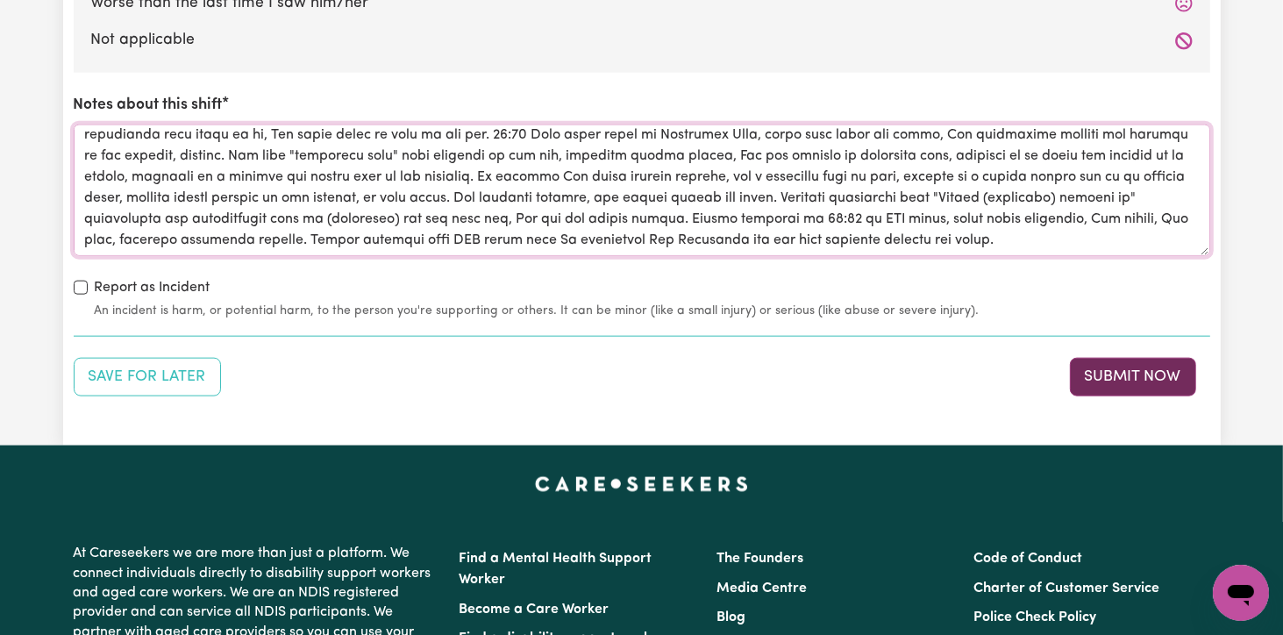
type textarea "[DATE] I (DSW [PERSON_NAME]) arrived at Ben's (client [PERSON_NAME]) SIL reside…"
click at [1123, 371] on button "Submit Now" at bounding box center [1133, 377] width 126 height 39
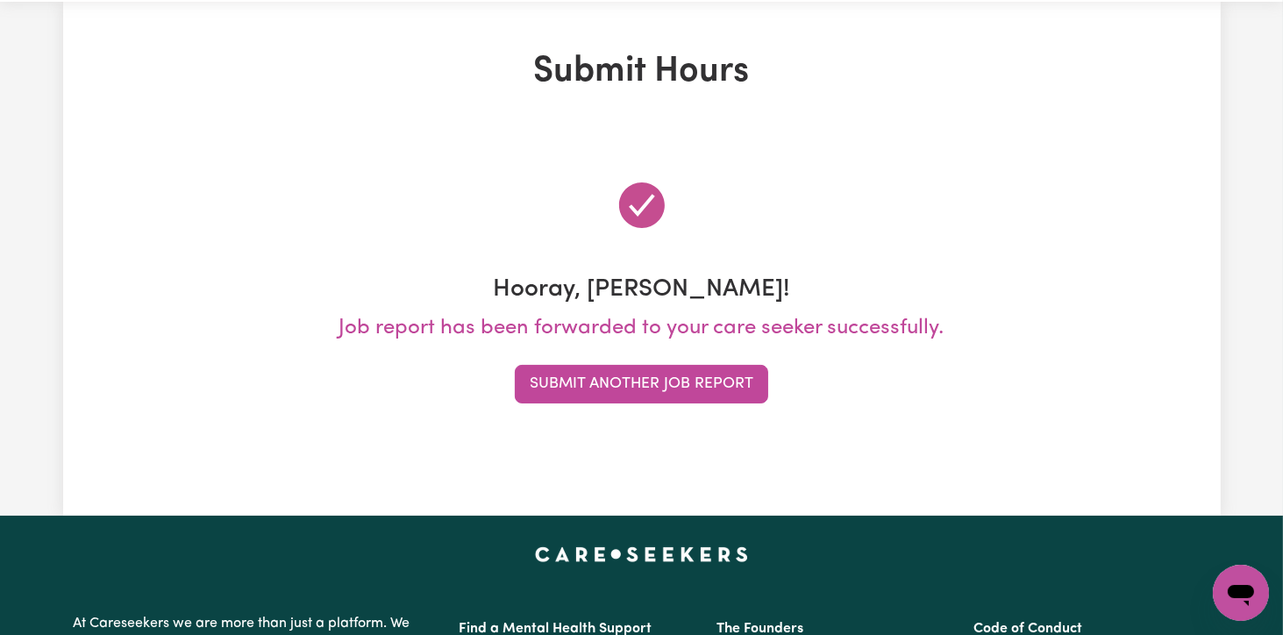
scroll to position [0, 0]
